Goal: Information Seeking & Learning: Understand process/instructions

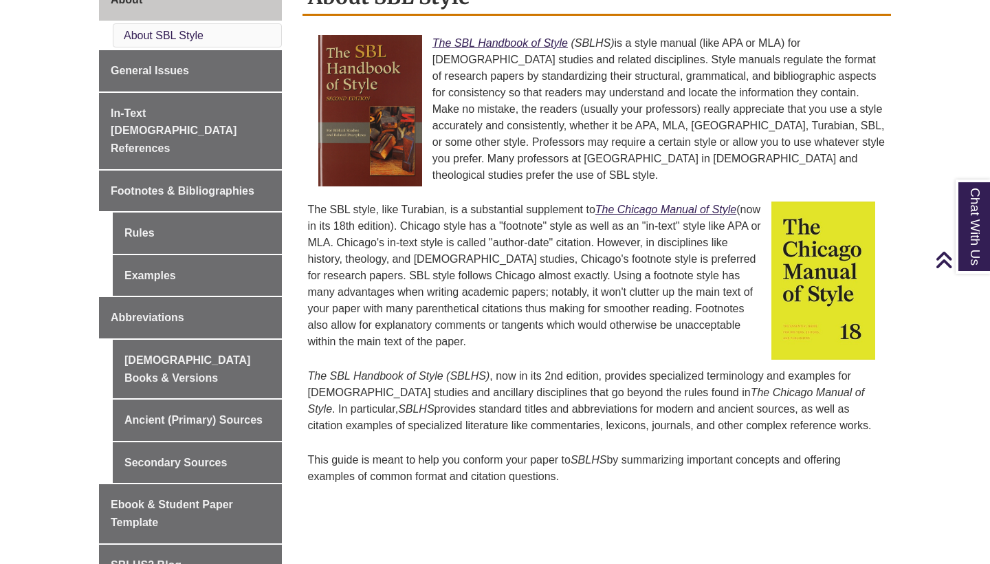
scroll to position [397, 0]
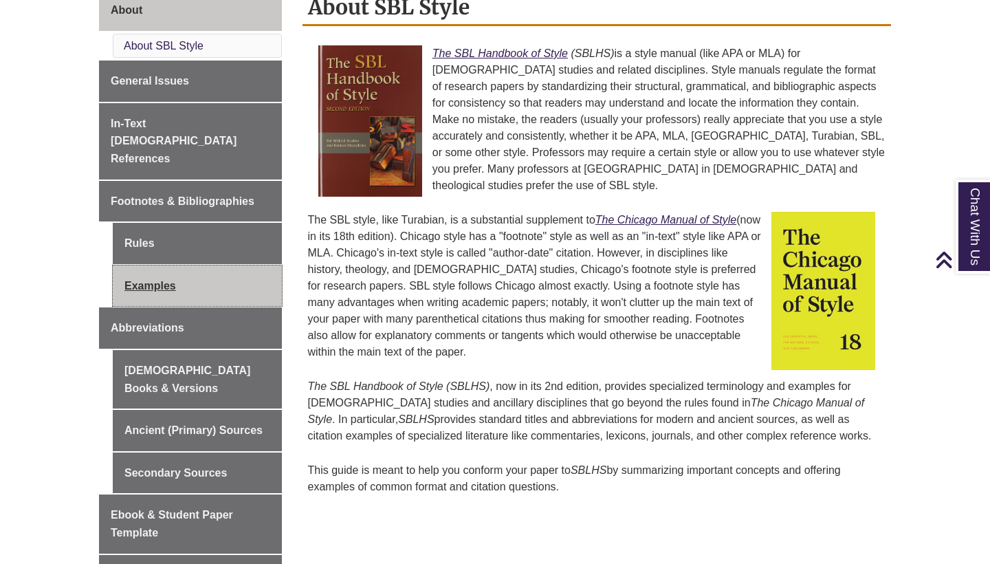
click at [155, 265] on link "Examples" at bounding box center [197, 285] width 169 height 41
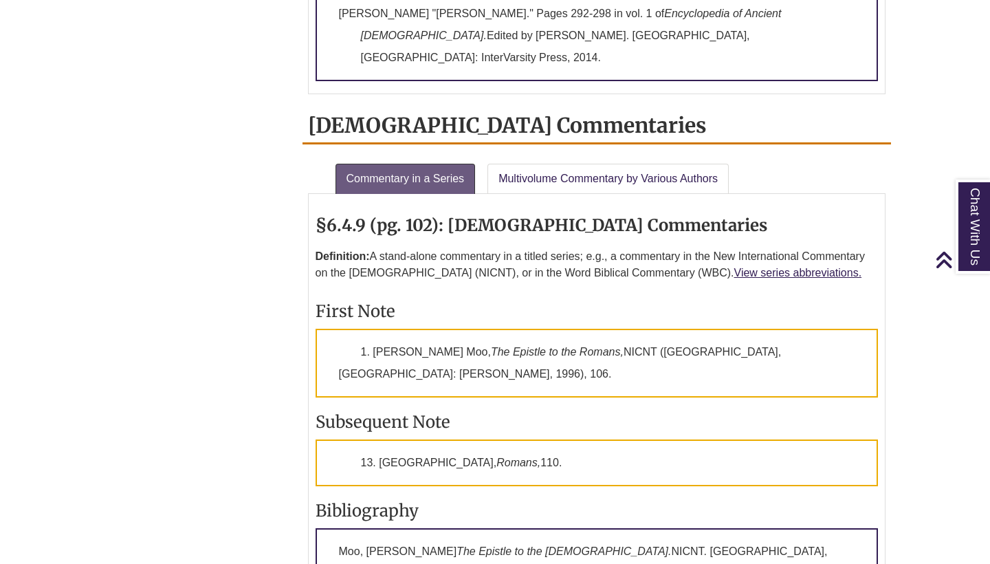
scroll to position [2020, 0]
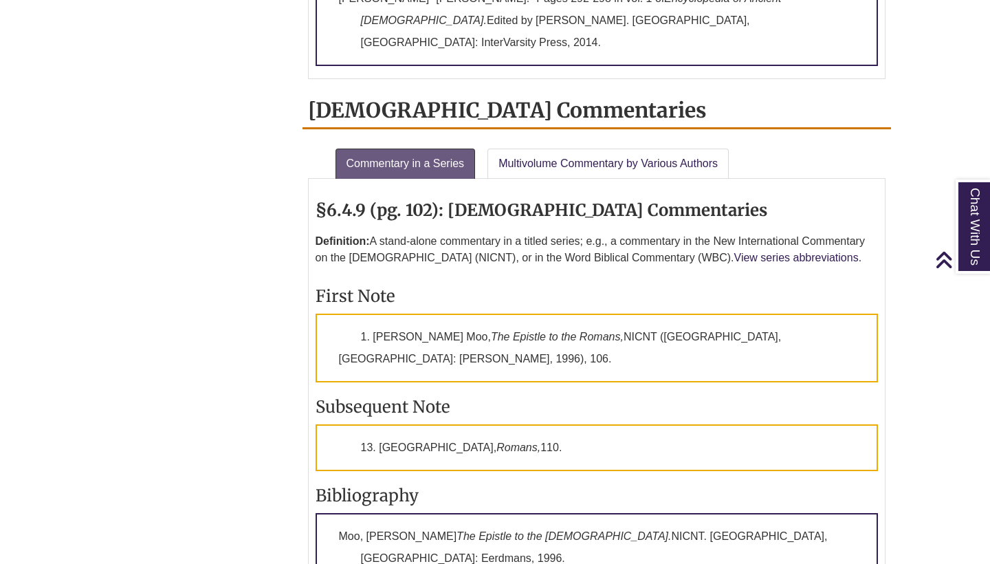
click at [782, 252] on link "View series abbreviations." at bounding box center [798, 258] width 128 height 12
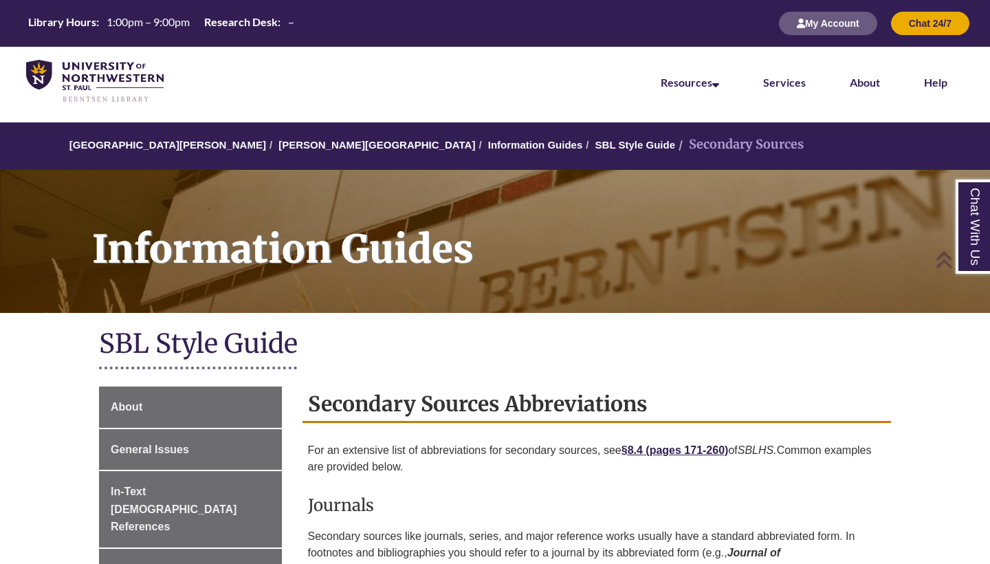
scroll to position [917, 0]
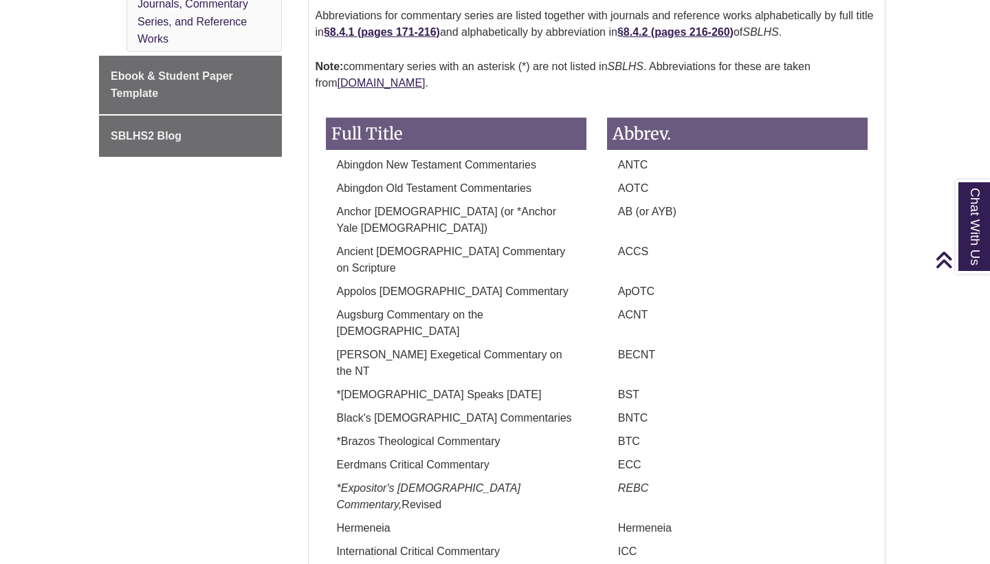
click at [895, 335] on div "Secondary Sources Abbreviations For an extensive list of abbreviations for seco…" at bounding box center [597, 382] width 610 height 1827
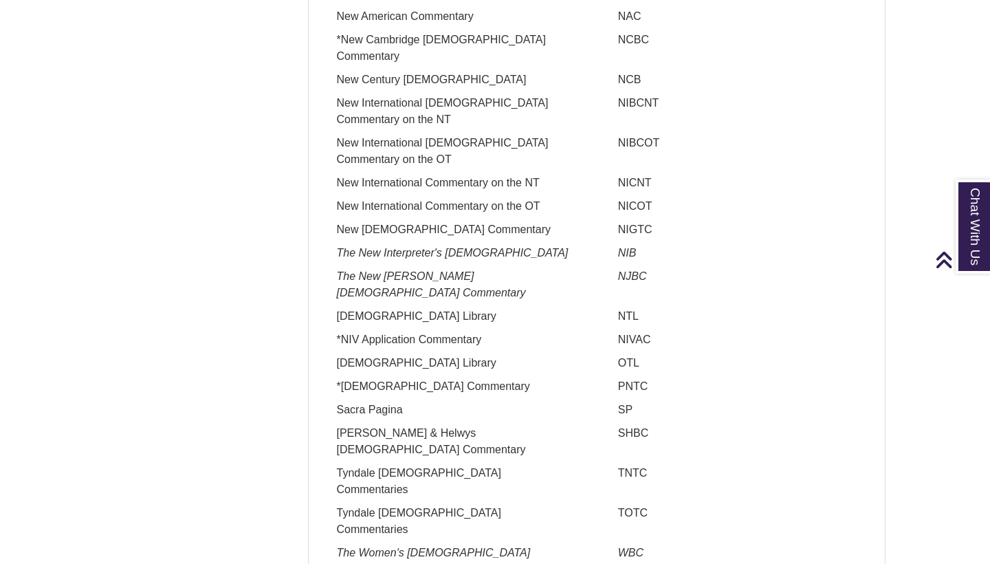
scroll to position [1579, 0]
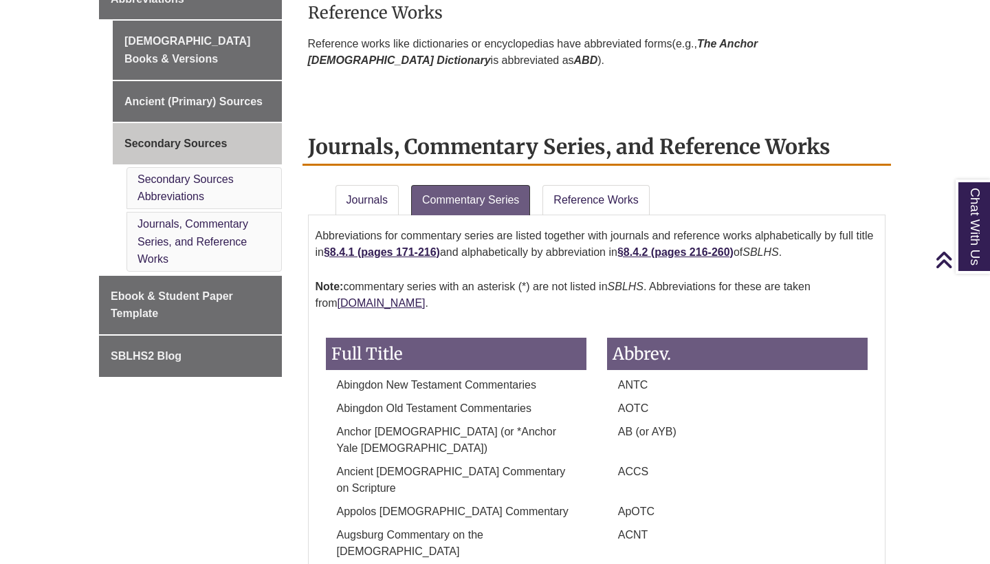
scroll to position [707, 0]
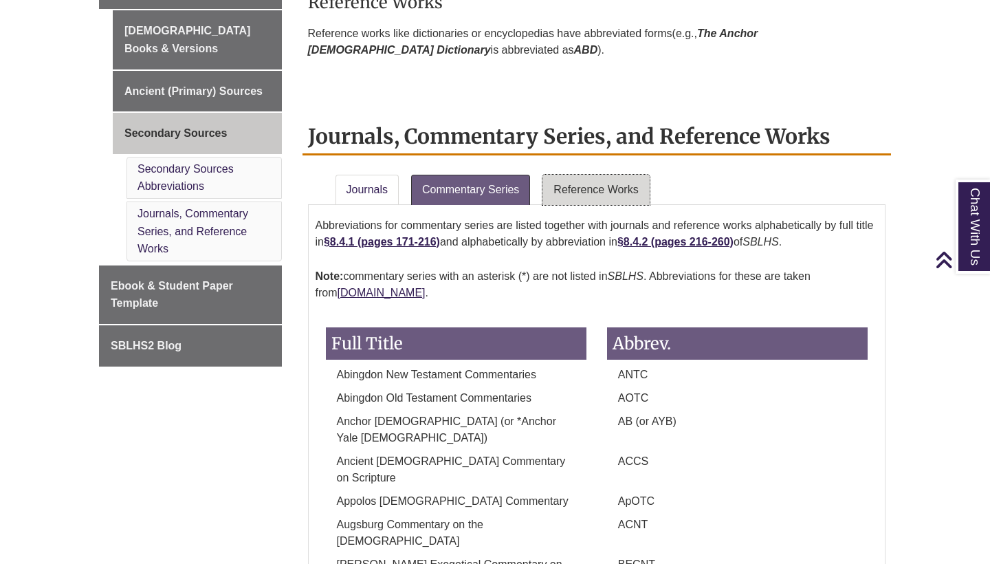
click at [599, 188] on link "Reference Works" at bounding box center [595, 190] width 107 height 30
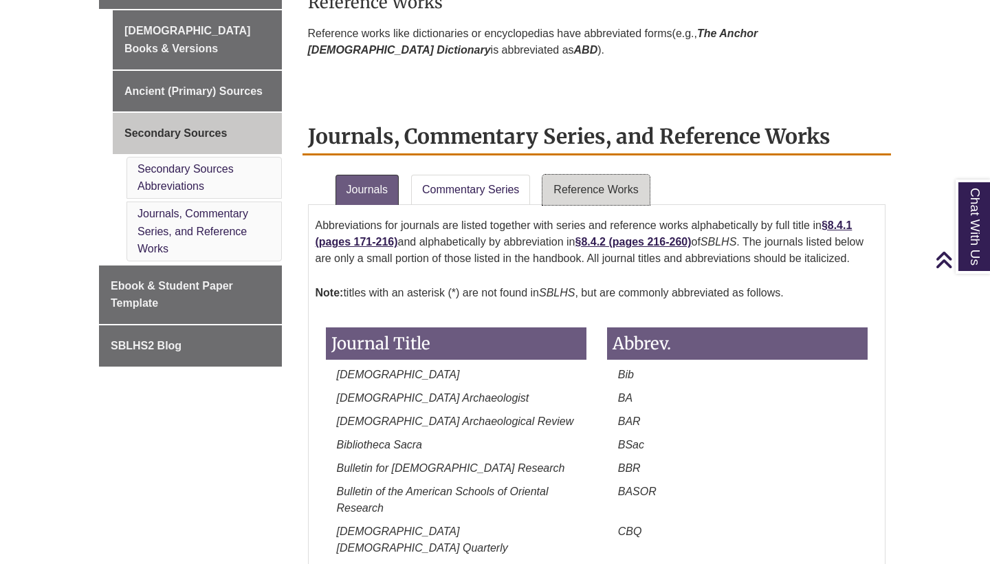
click at [578, 187] on link "Reference Works" at bounding box center [595, 190] width 107 height 30
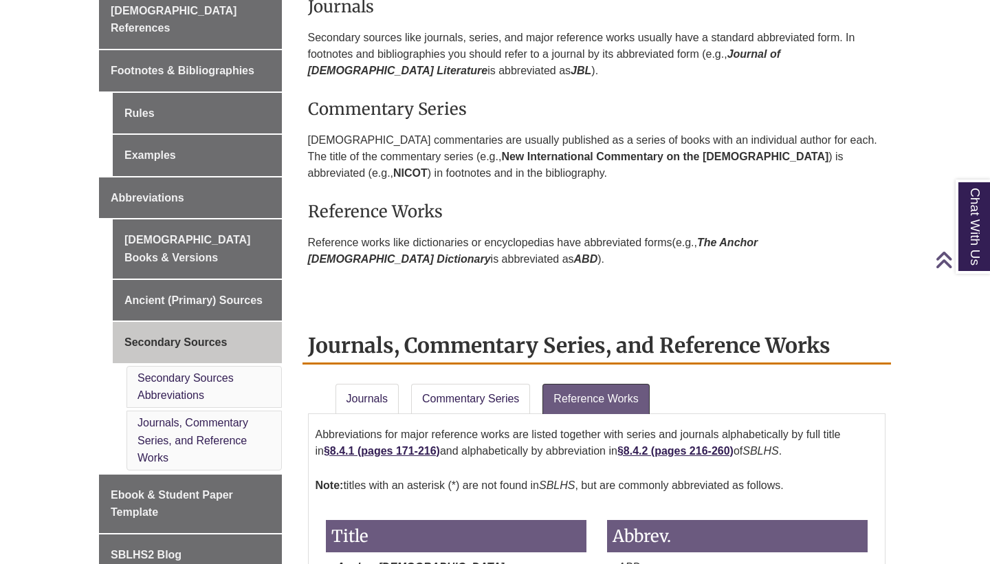
scroll to position [502, 0]
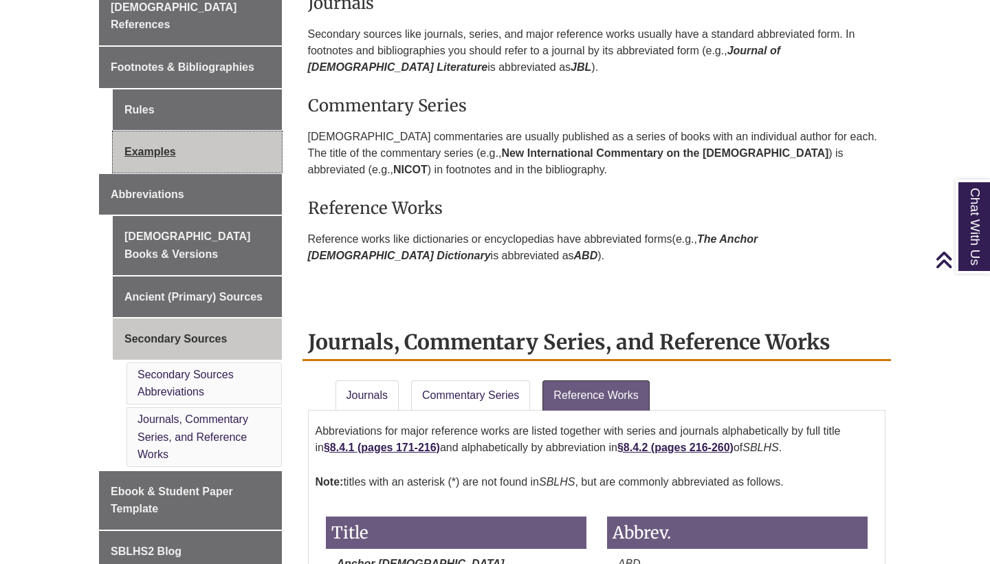
click at [178, 131] on link "Examples" at bounding box center [197, 151] width 169 height 41
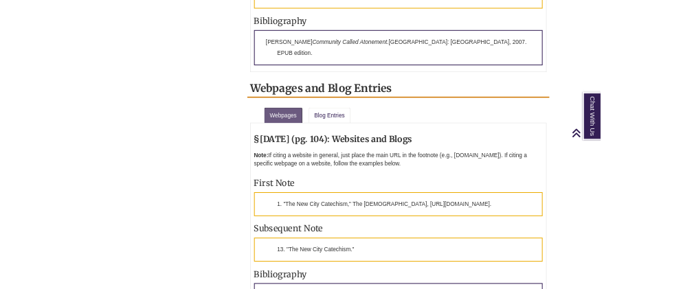
scroll to position [3053, 0]
